Goal: Transaction & Acquisition: Purchase product/service

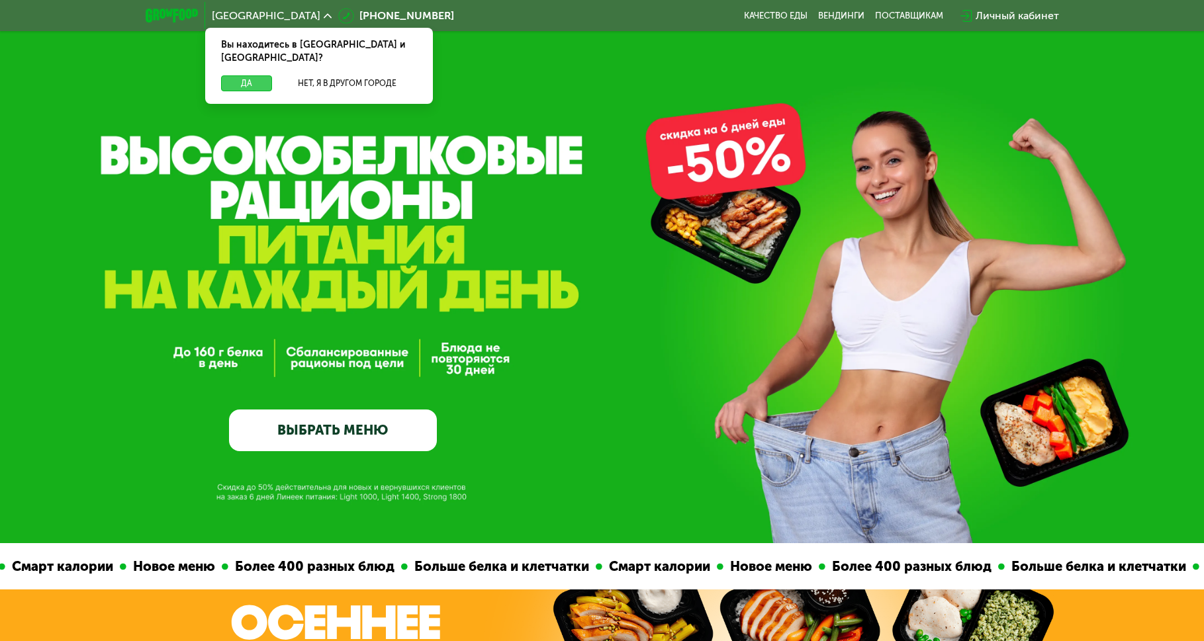
click at [254, 75] on button "Да" at bounding box center [246, 83] width 51 height 16
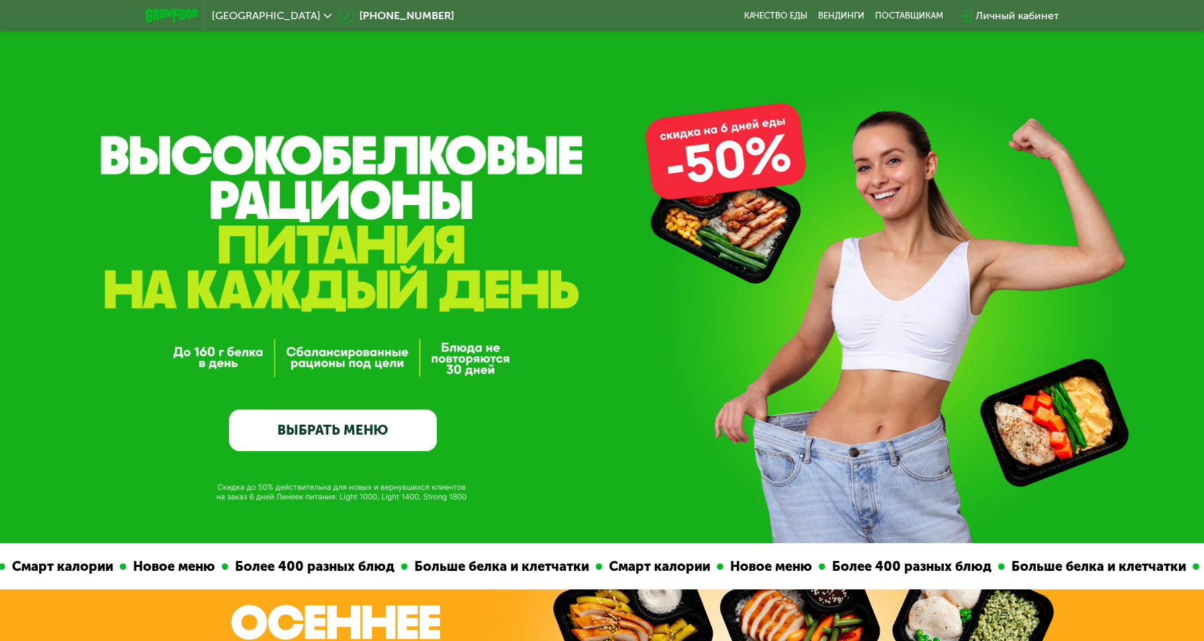
click at [365, 444] on link "ВЫБРАТЬ МЕНЮ" at bounding box center [333, 431] width 208 height 42
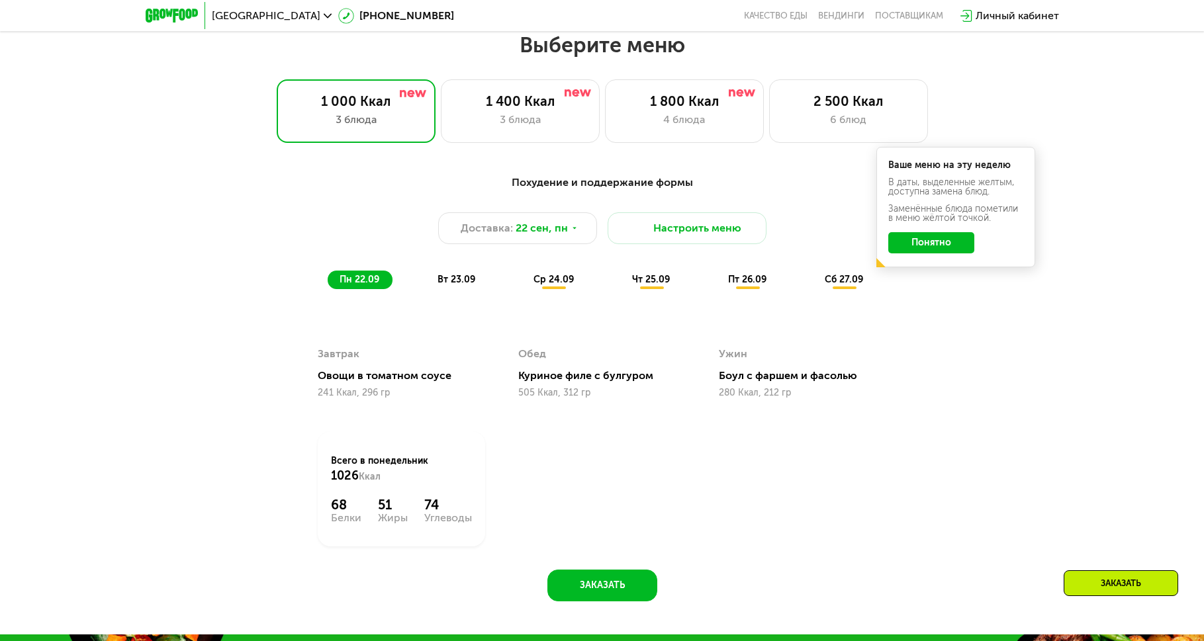
scroll to position [1051, 0]
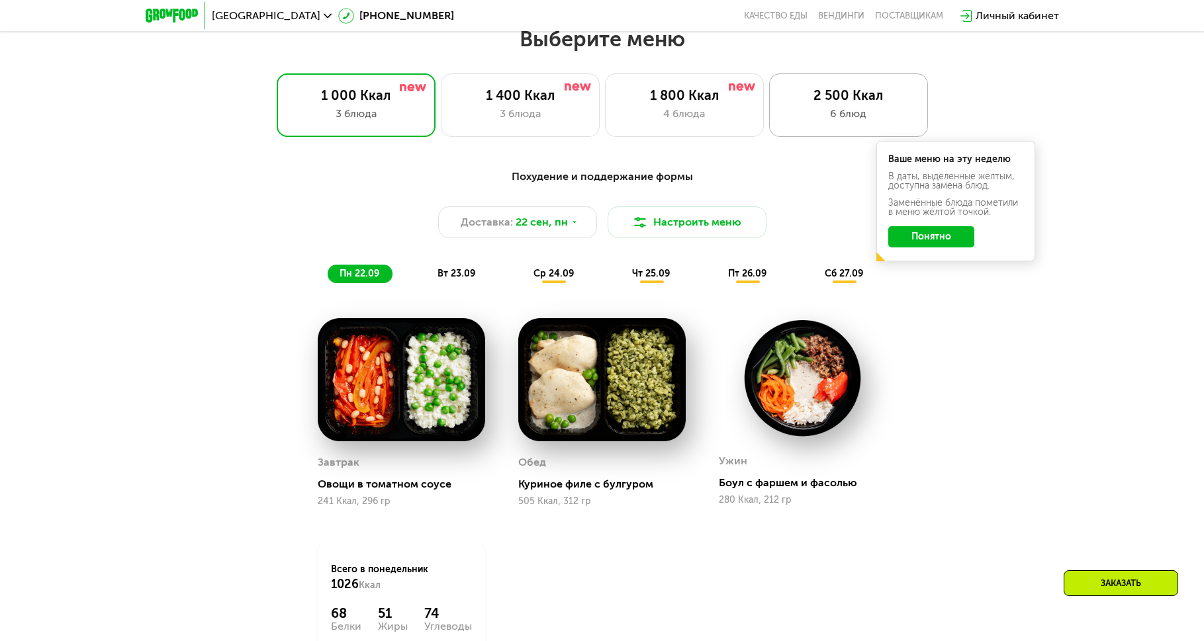
click at [843, 99] on div "2 500 Ккал" at bounding box center [848, 95] width 131 height 16
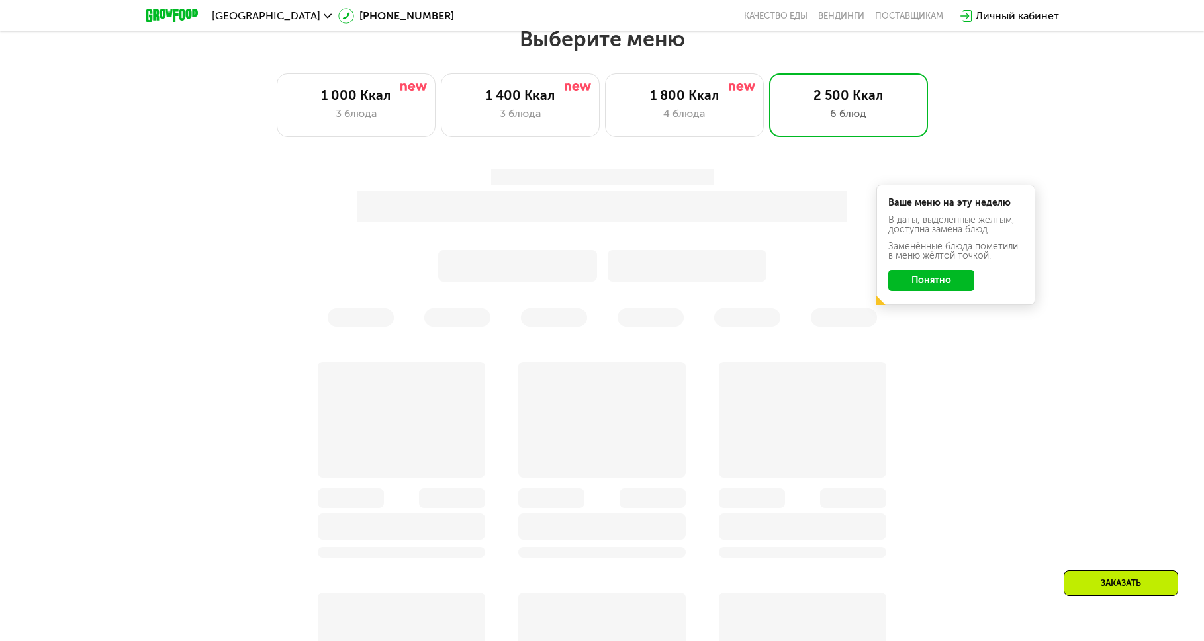
click at [944, 287] on button "Понятно" at bounding box center [931, 280] width 86 height 21
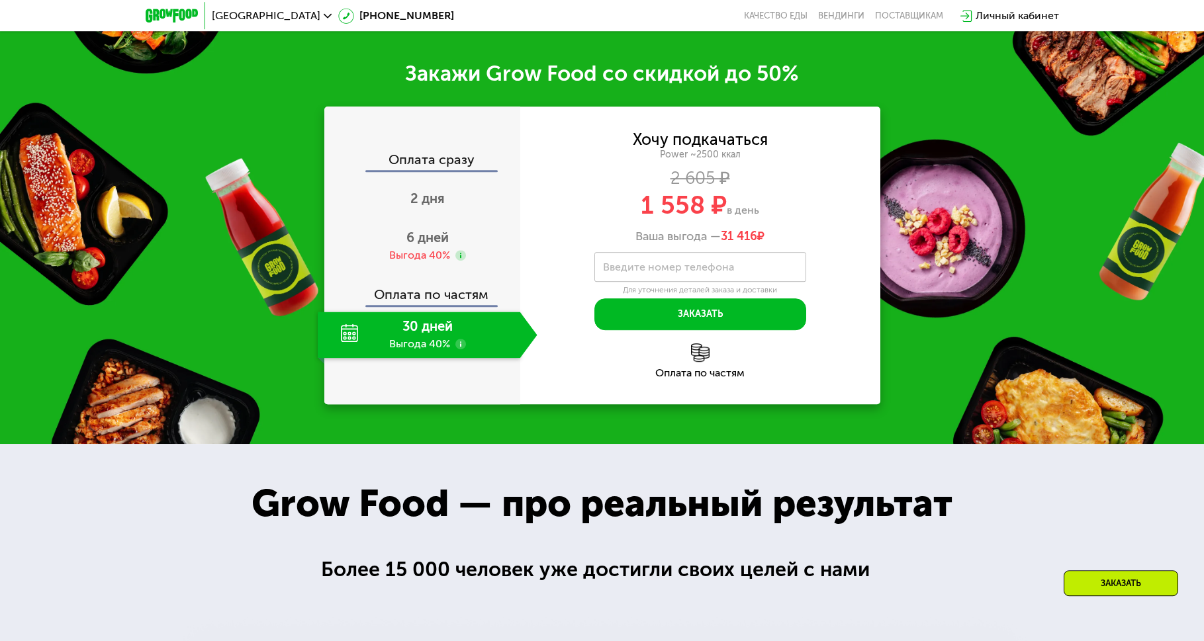
scroll to position [1929, 0]
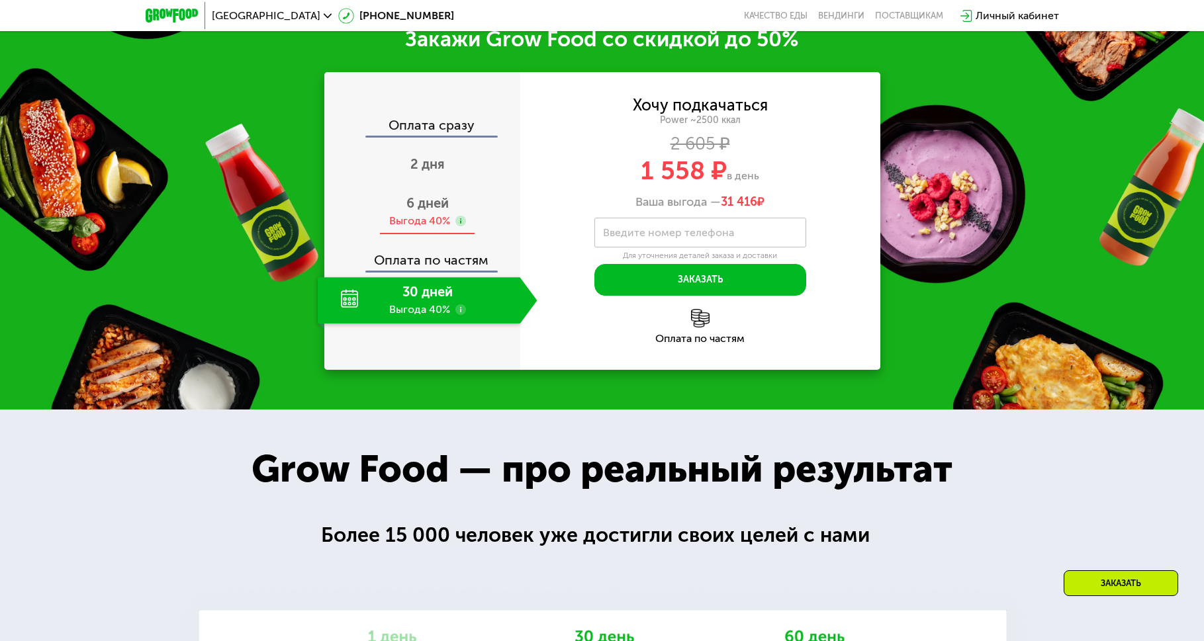
click at [429, 211] on span "6 дней" at bounding box center [427, 203] width 42 height 16
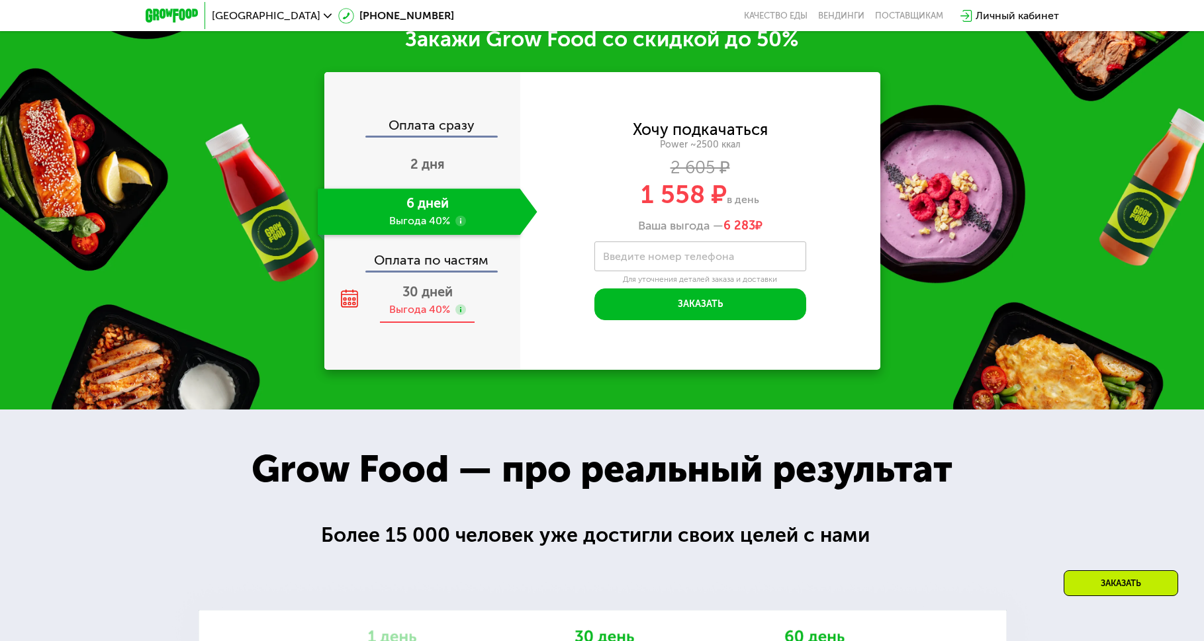
click at [415, 317] on div "Выгода 40%" at bounding box center [419, 309] width 61 height 15
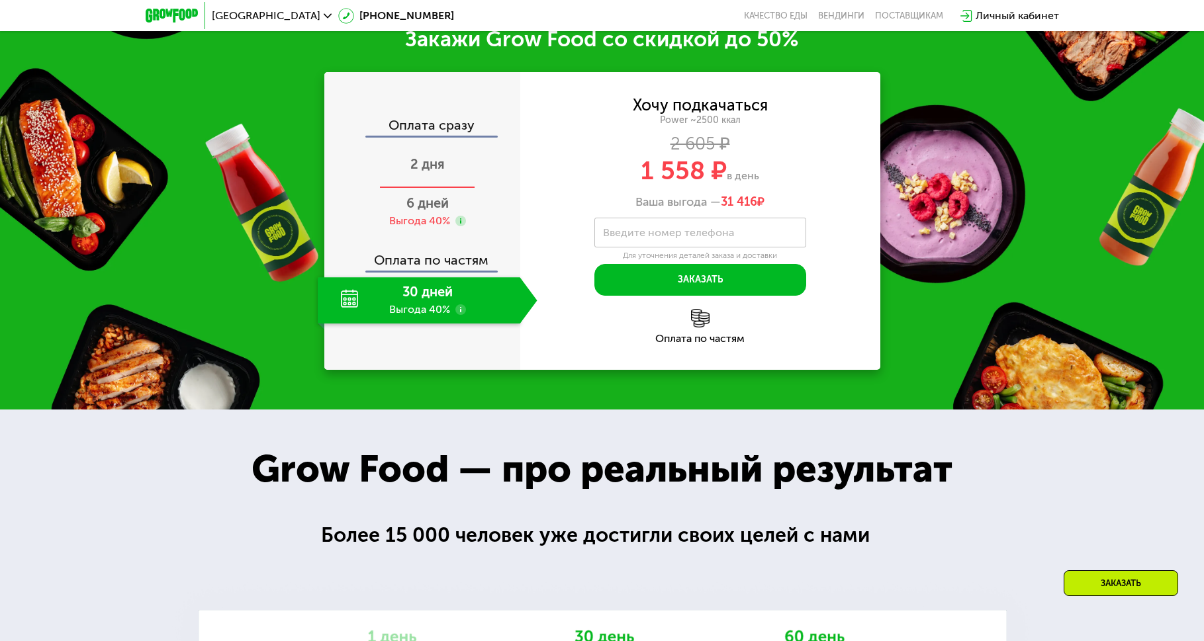
click at [436, 172] on span "2 дня" at bounding box center [427, 164] width 34 height 16
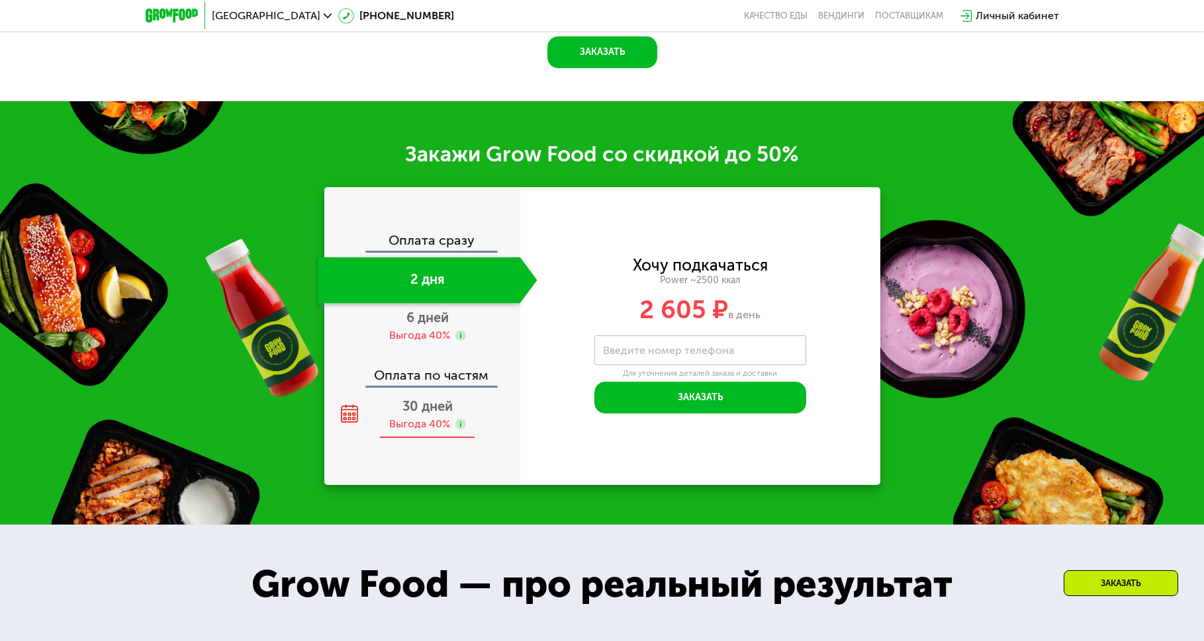
click at [451, 412] on span "30 дней" at bounding box center [427, 406] width 50 height 16
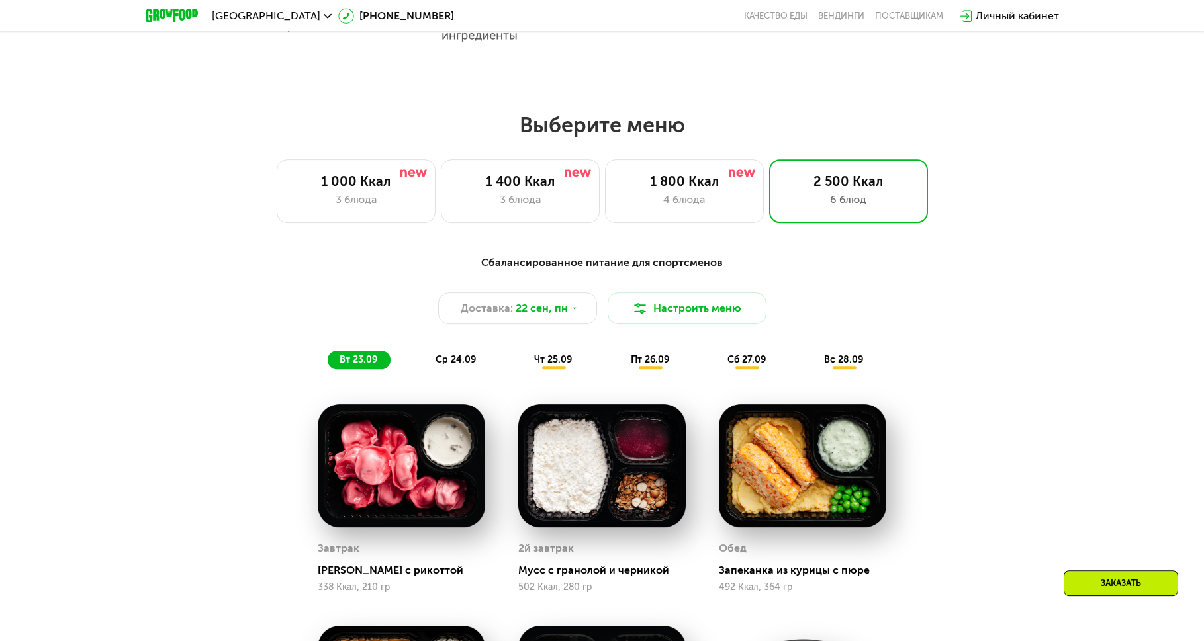
scroll to position [964, 0]
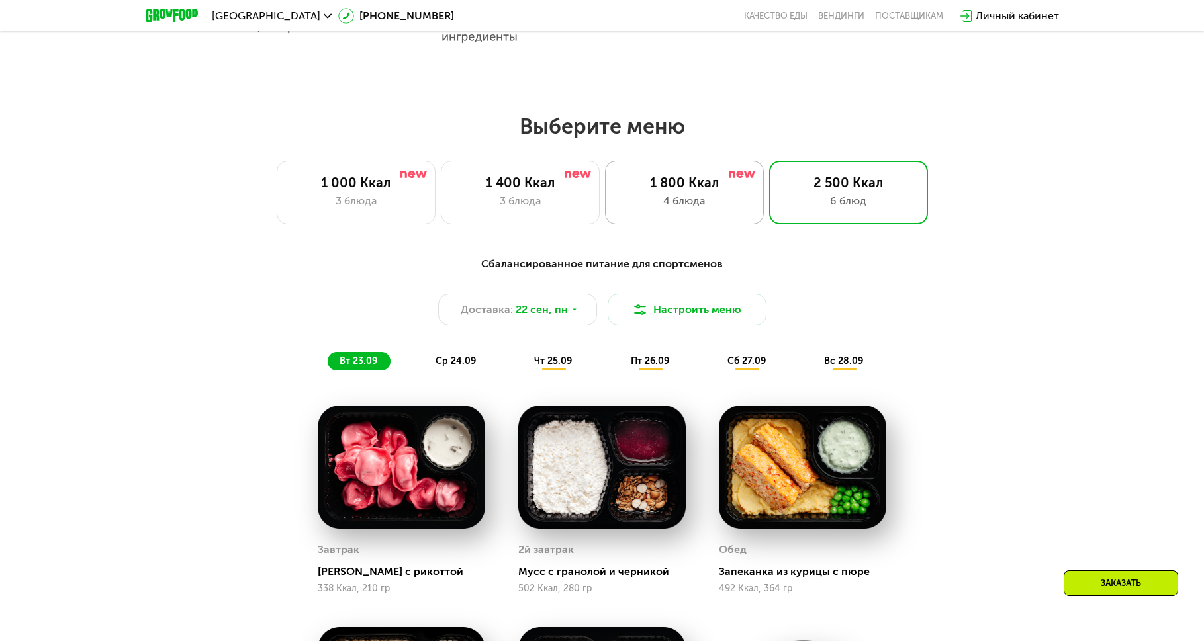
click at [690, 216] on div "1 800 Ккал 4 блюда" at bounding box center [684, 193] width 159 height 64
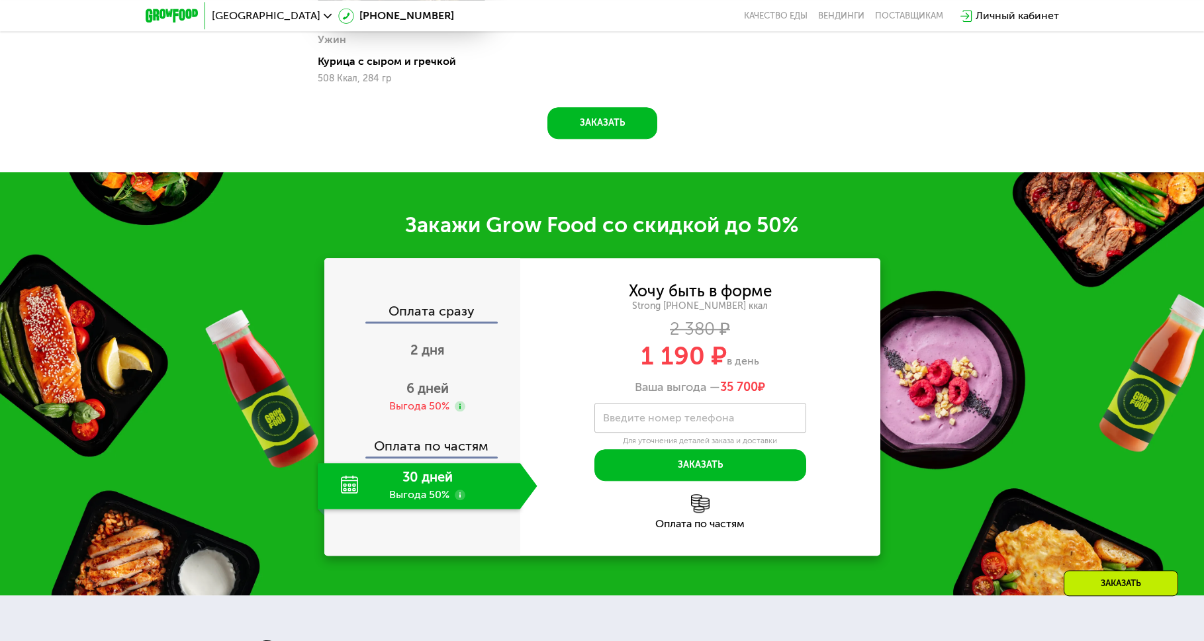
scroll to position [1706, 0]
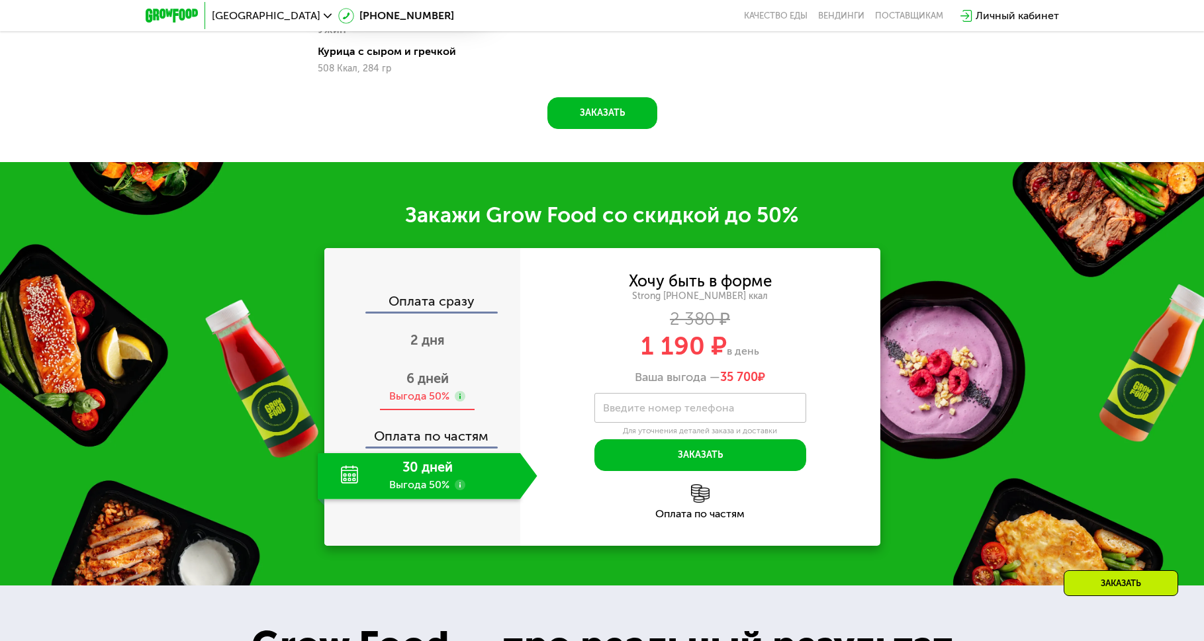
click at [432, 392] on div "6 дней Выгода 50%" at bounding box center [428, 388] width 220 height 46
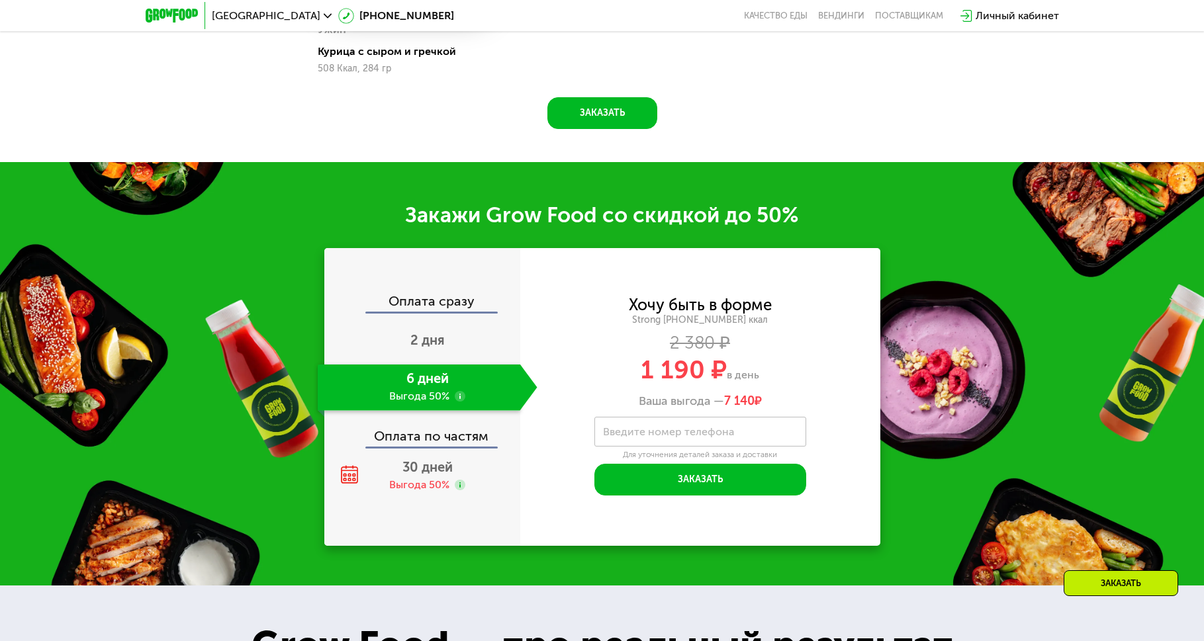
click at [460, 402] on use at bounding box center [460, 396] width 11 height 11
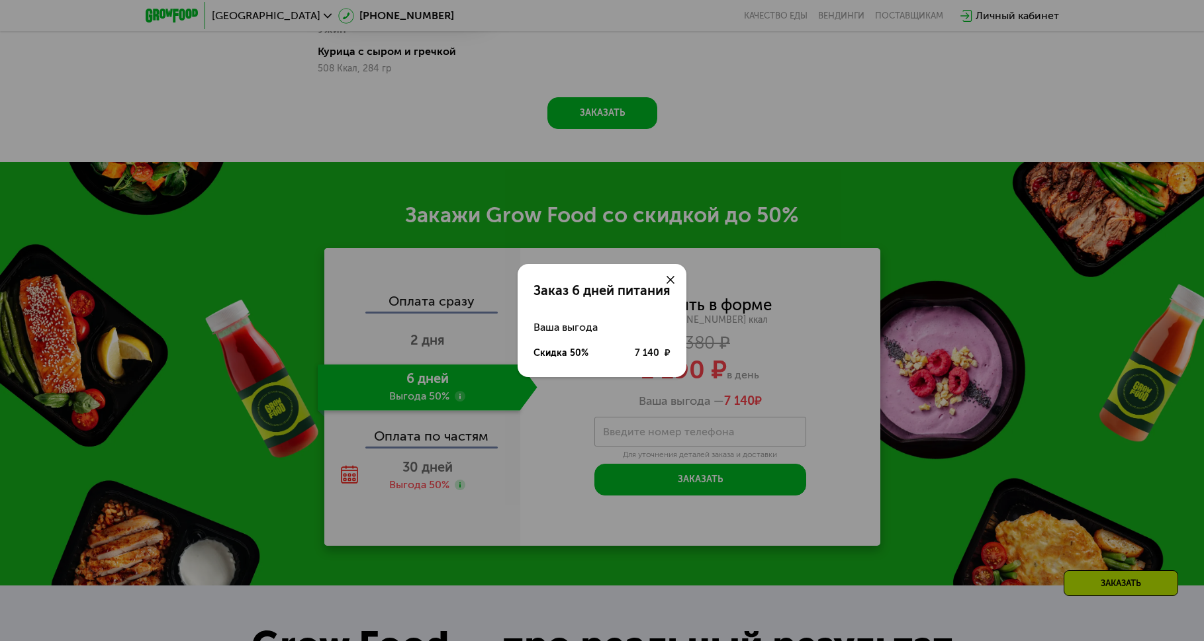
click at [668, 282] on use at bounding box center [671, 280] width 8 height 8
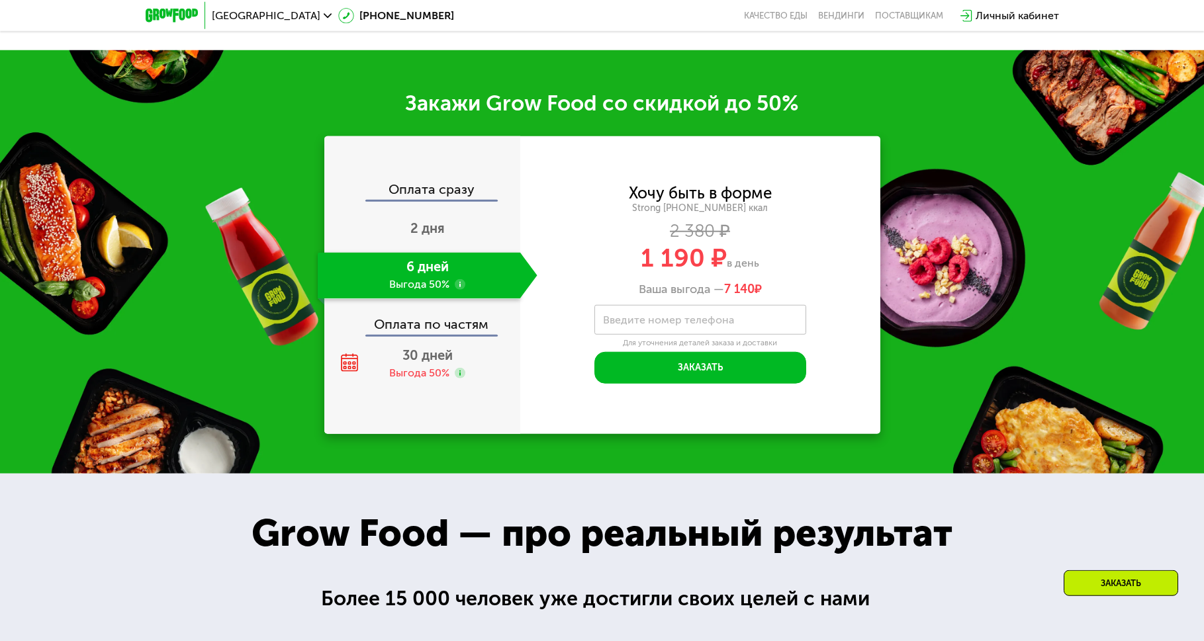
scroll to position [1774, 0]
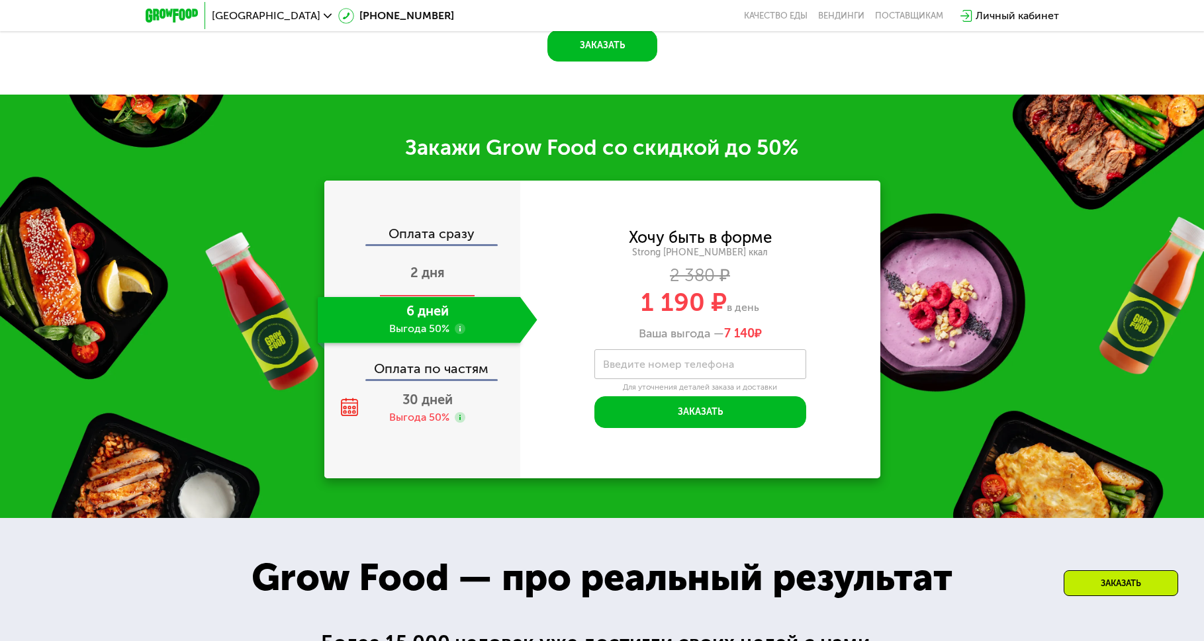
click at [438, 279] on span "2 дня" at bounding box center [427, 273] width 34 height 16
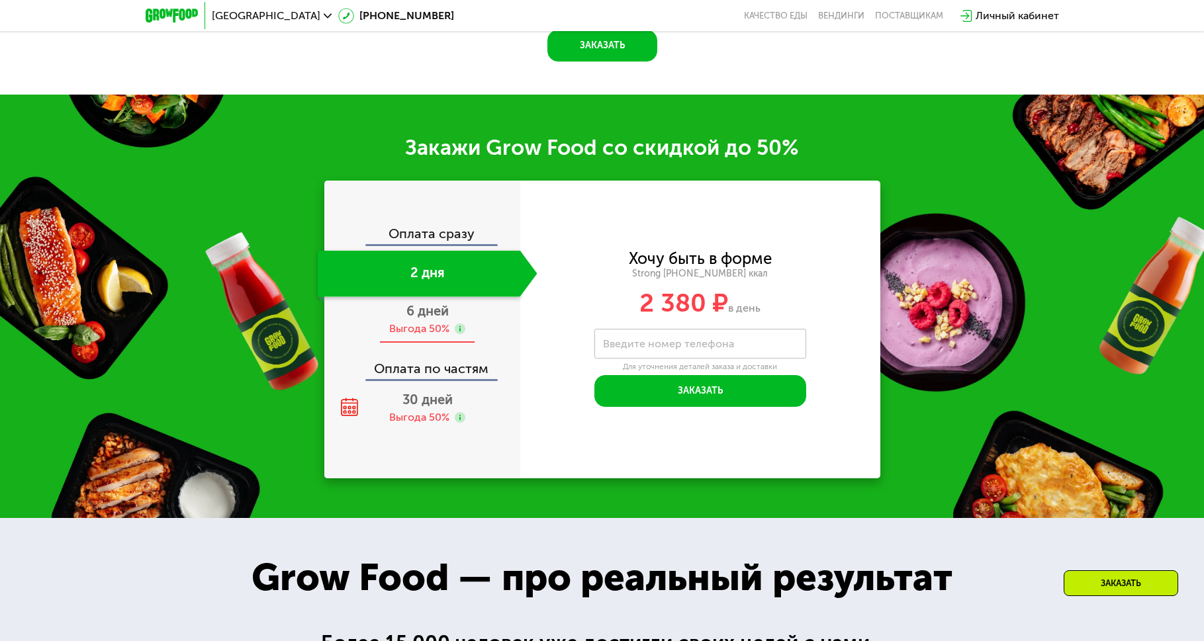
click at [431, 324] on div "6 дней Выгода 50%" at bounding box center [428, 320] width 220 height 46
